Goal: Task Accomplishment & Management: Manage account settings

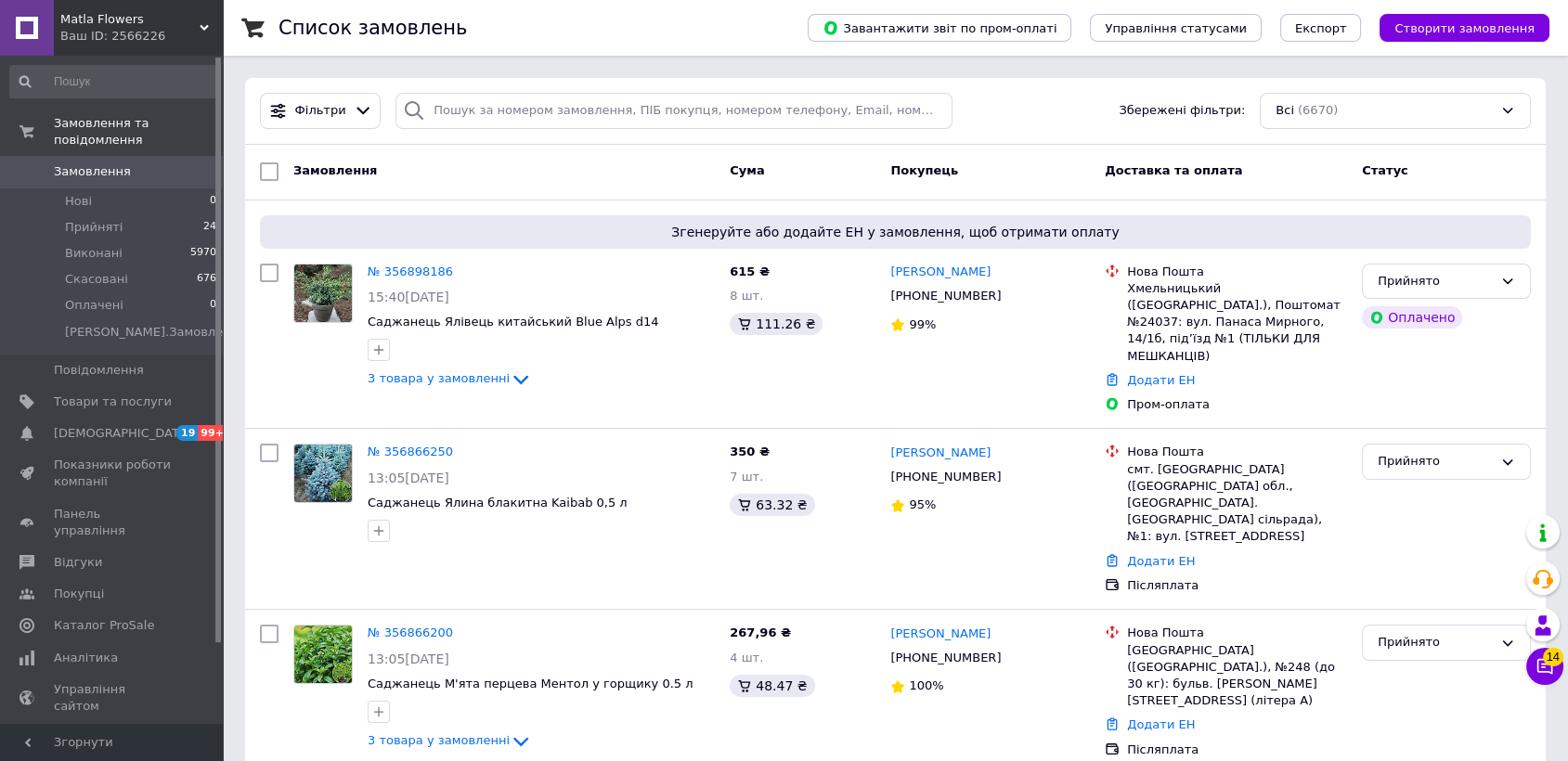
click at [129, 34] on div "Ваш ID: 2566226" at bounding box center [141, 36] width 162 height 16
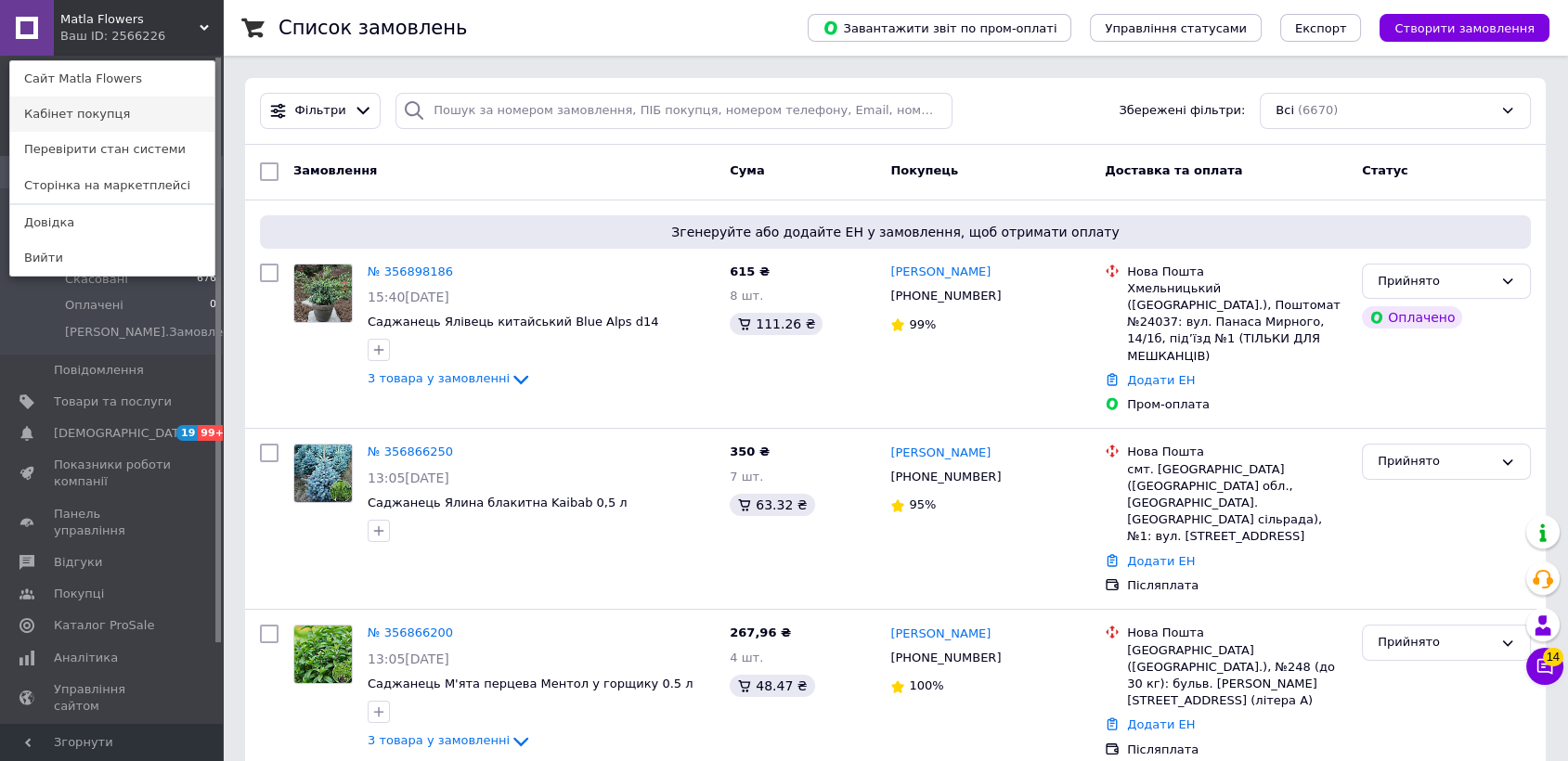
click at [114, 107] on link "Кабінет покупця" at bounding box center [112, 114] width 204 height 36
